Goal: Information Seeking & Learning: Learn about a topic

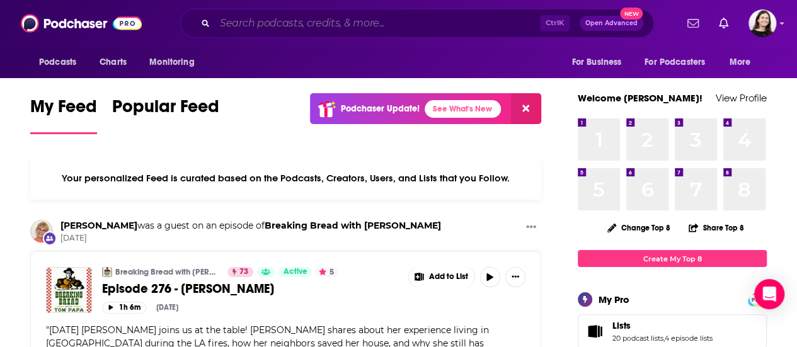
click at [288, 23] on input "Search podcasts, credits, & more..." at bounding box center [377, 23] width 325 height 20
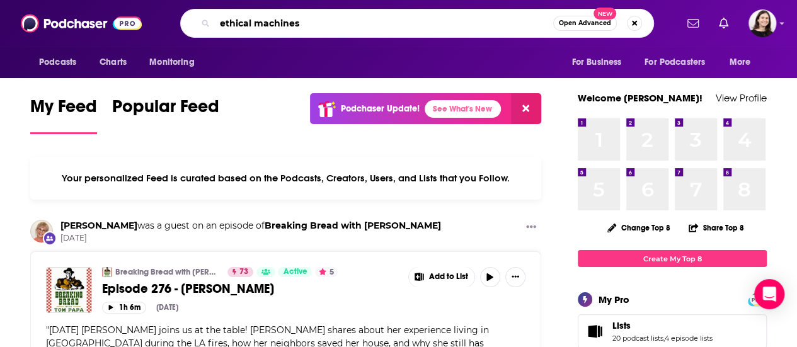
type input "ethical machines"
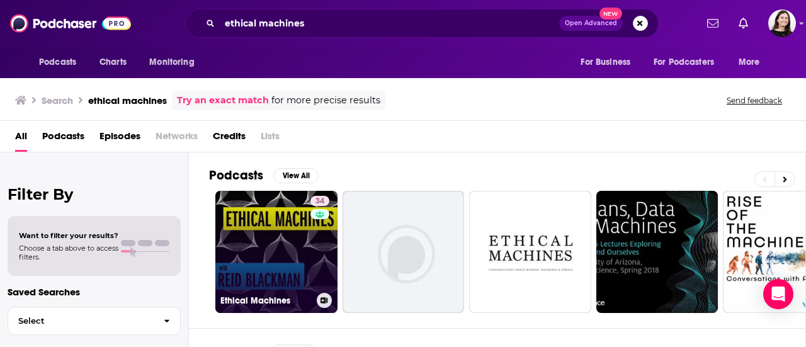
click at [263, 216] on link "34 Ethical Machines" at bounding box center [276, 252] width 122 height 122
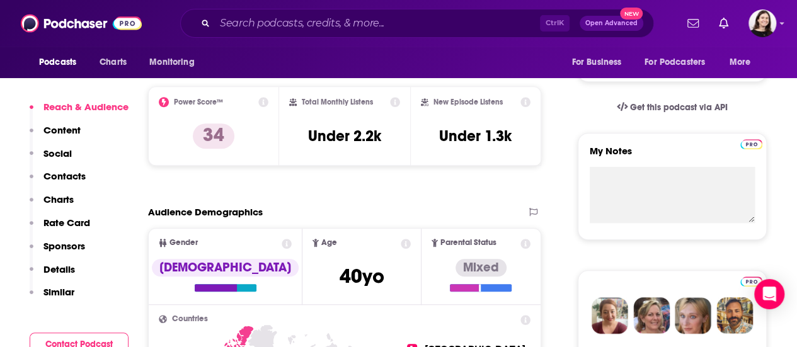
scroll to position [441, 0]
